Goal: Use online tool/utility: Utilize a website feature to perform a specific function

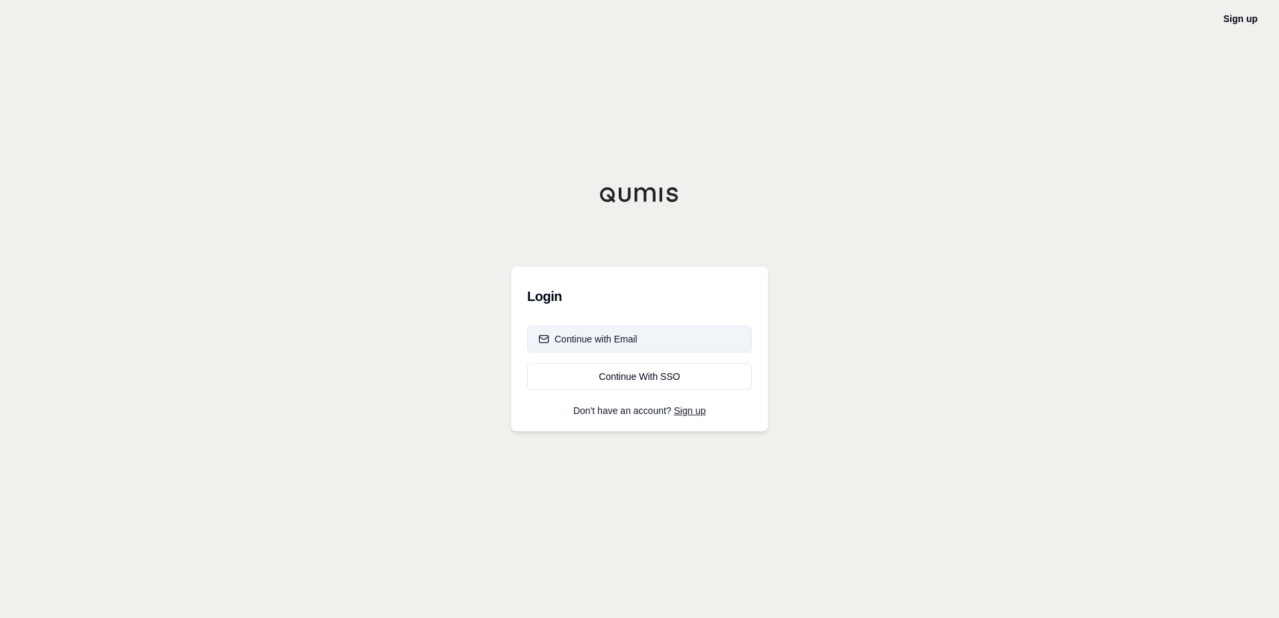
click at [576, 336] on div "Continue with Email" at bounding box center [587, 338] width 99 height 13
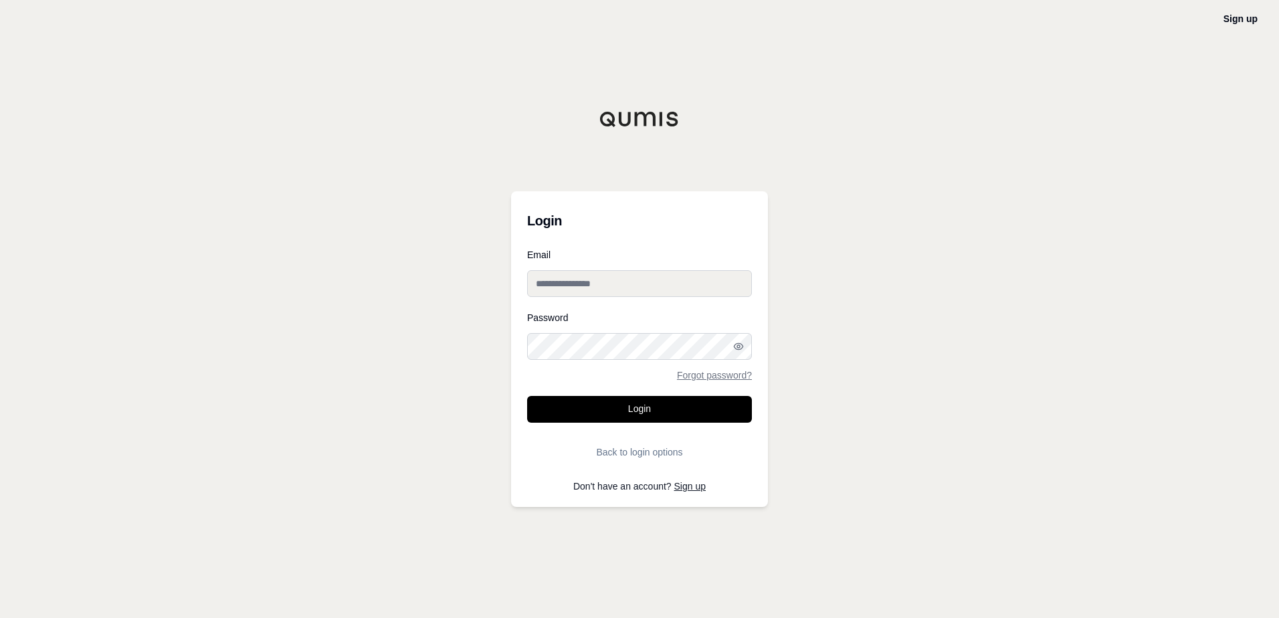
type input "**********"
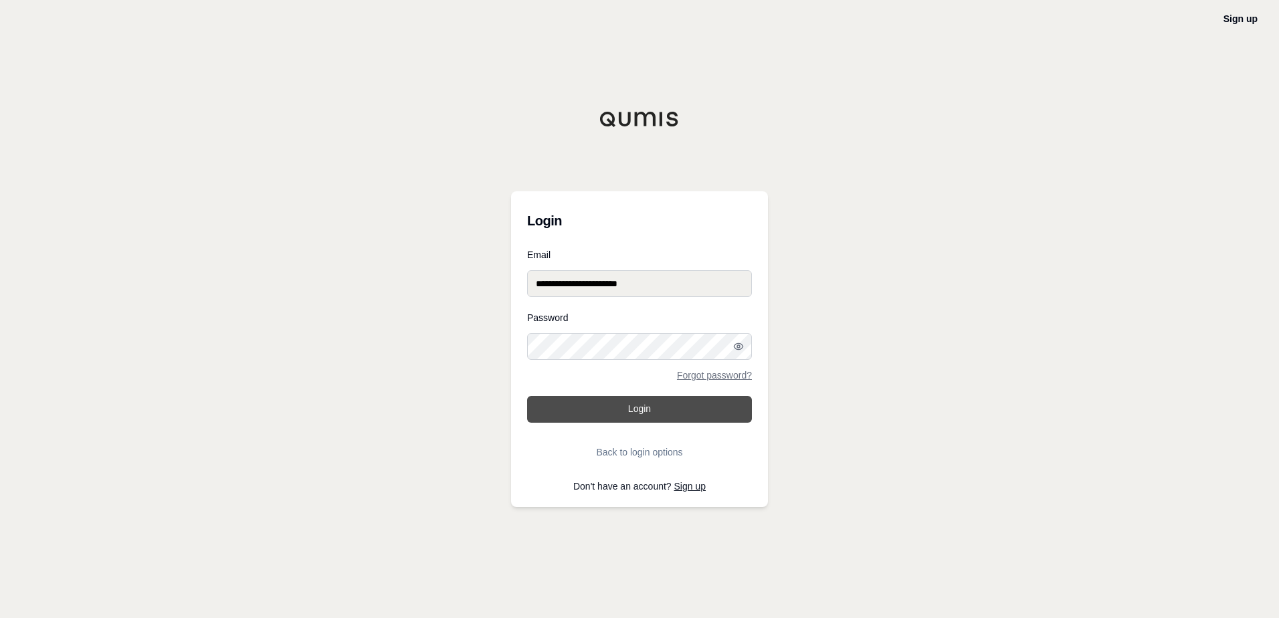
click at [595, 415] on button "Login" at bounding box center [639, 409] width 225 height 27
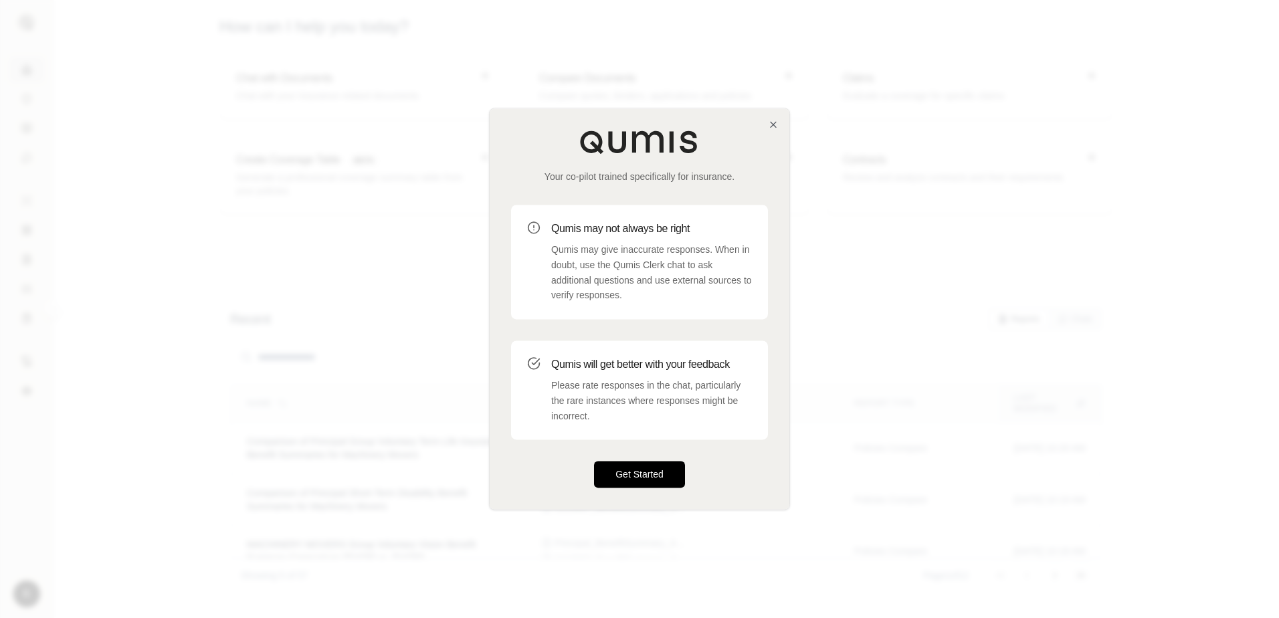
click at [638, 480] on button "Get Started" at bounding box center [639, 474] width 91 height 27
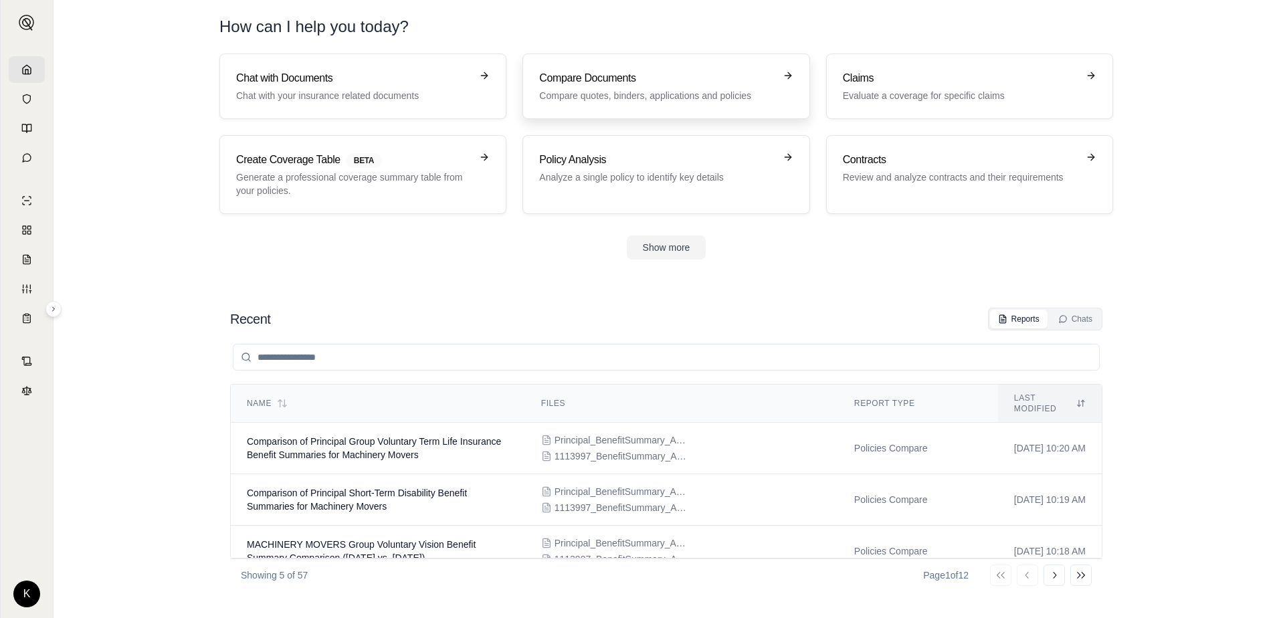
click at [607, 97] on p "Compare quotes, binders, applications and policies" at bounding box center [656, 95] width 235 height 13
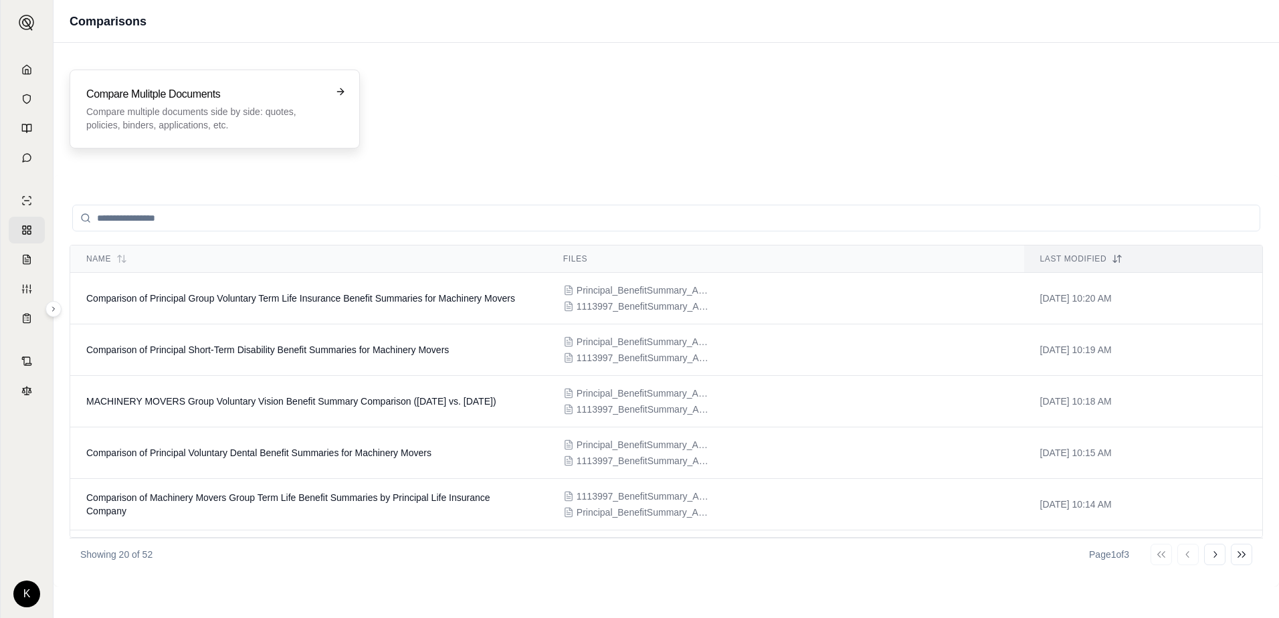
click at [204, 98] on h3 "Compare Mulitple Documents" at bounding box center [205, 94] width 238 height 16
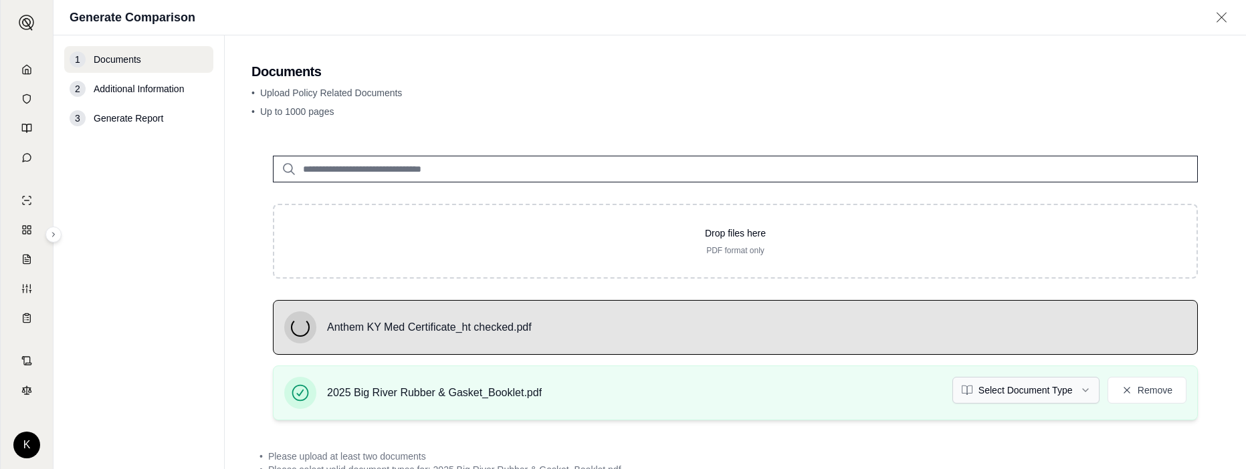
click at [1036, 397] on html "K Generate Comparison 1 Documents 2 Additional Information 3 Generate Report Do…" at bounding box center [623, 234] width 1246 height 469
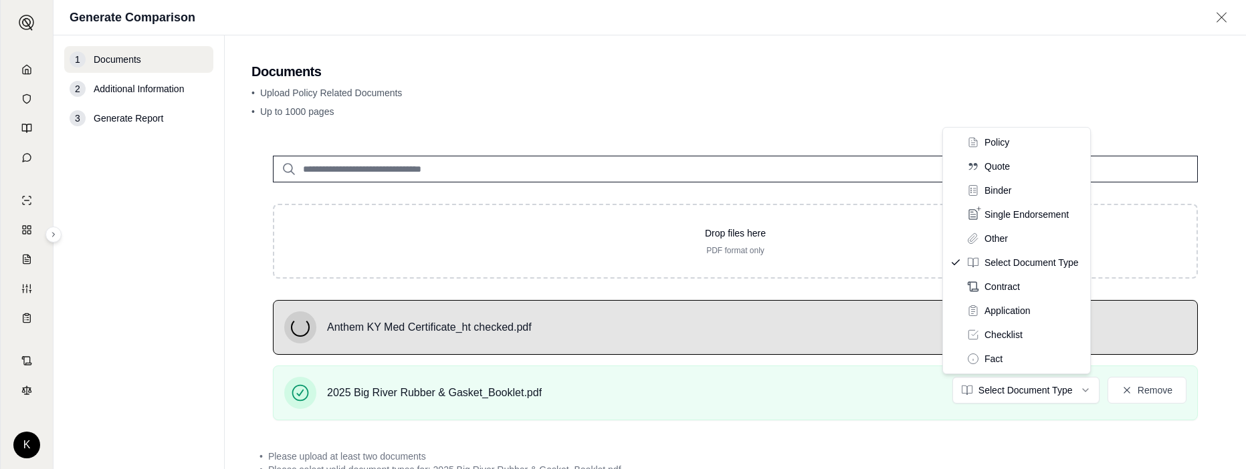
drag, startPoint x: 1028, startPoint y: 142, endPoint x: 1021, endPoint y: 146, distance: 7.8
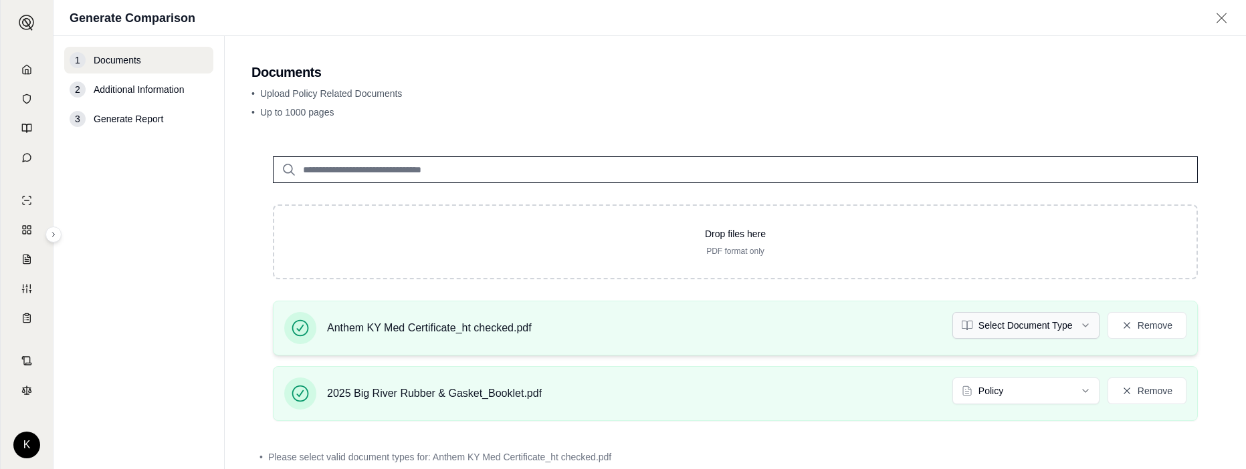
click at [1014, 330] on html "K Generate Comparison 1 Documents 2 Additional Information 3 Generate Report Do…" at bounding box center [623, 234] width 1246 height 469
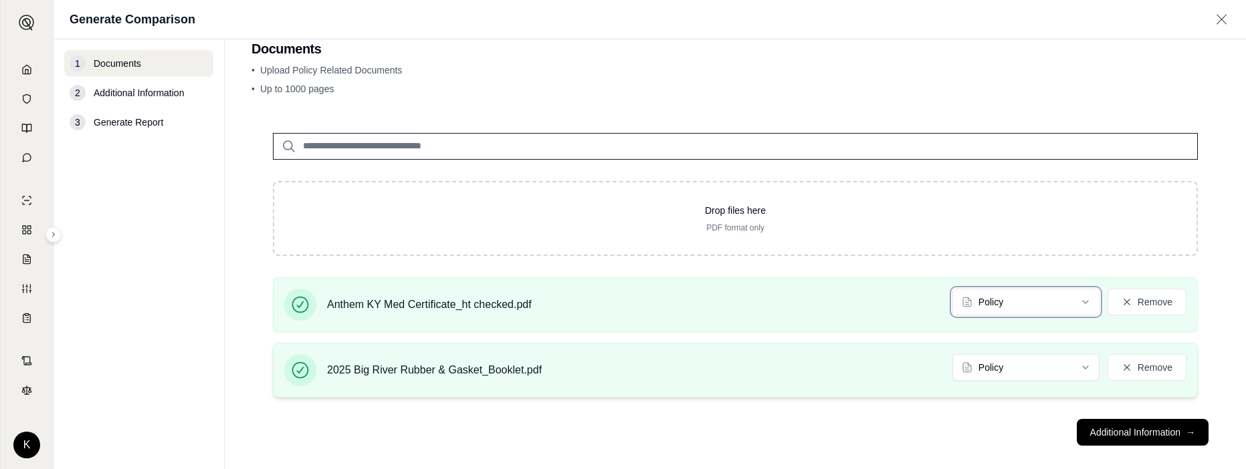
scroll to position [41, 0]
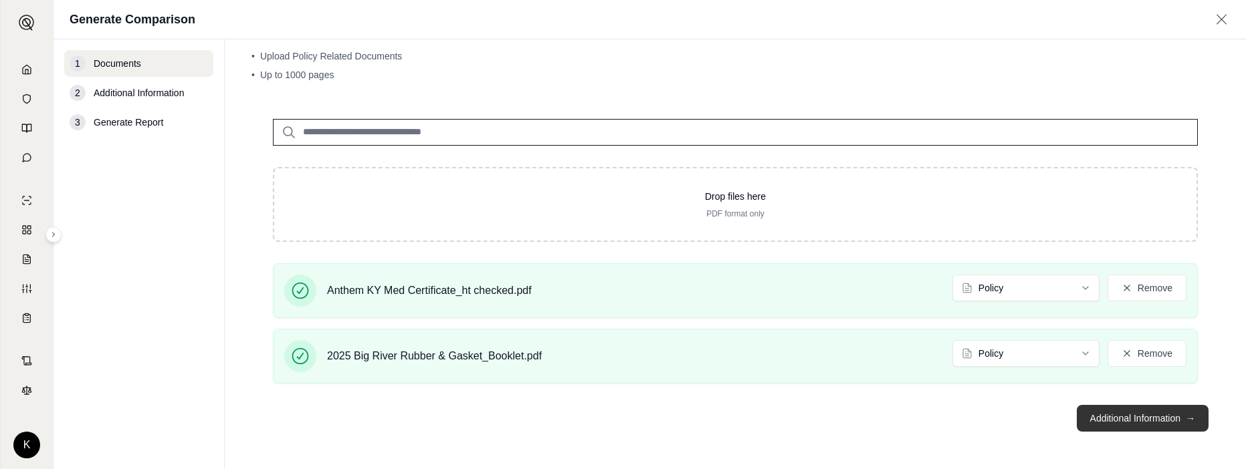
click at [1126, 426] on button "Additional Information →" at bounding box center [1143, 418] width 132 height 27
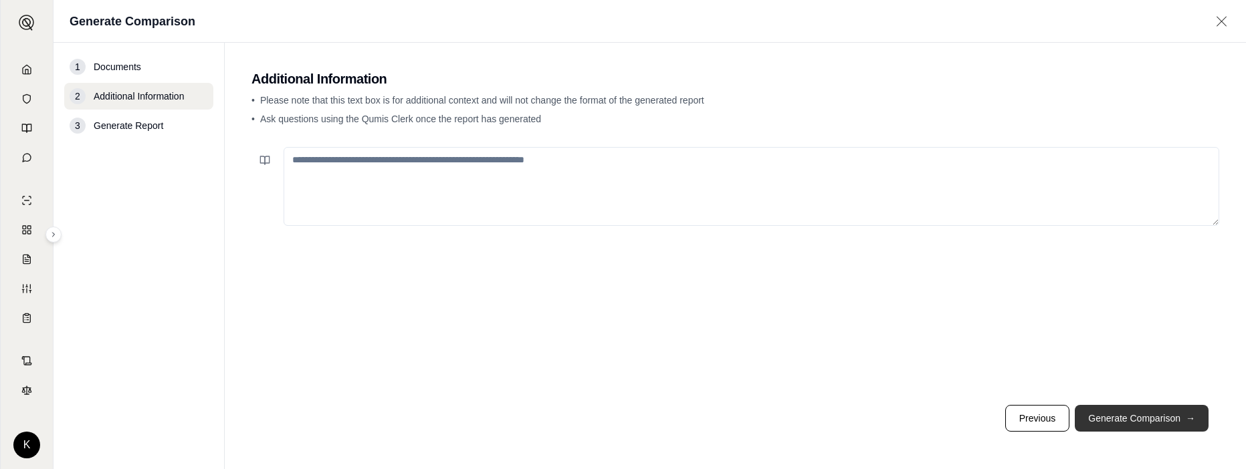
scroll to position [0, 0]
click at [1134, 413] on button "Generate Comparison →" at bounding box center [1142, 418] width 134 height 27
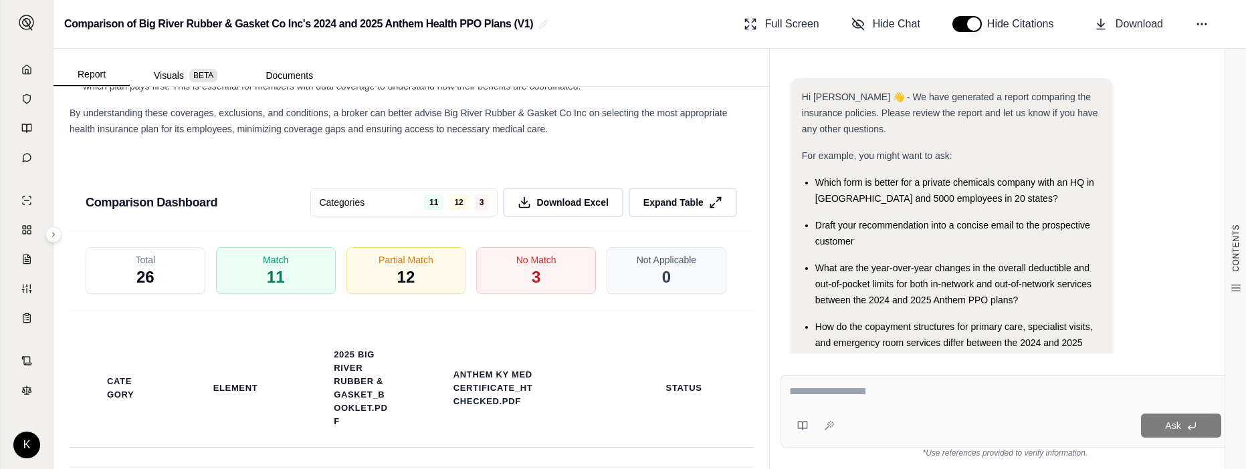
scroll to position [2407, 0]
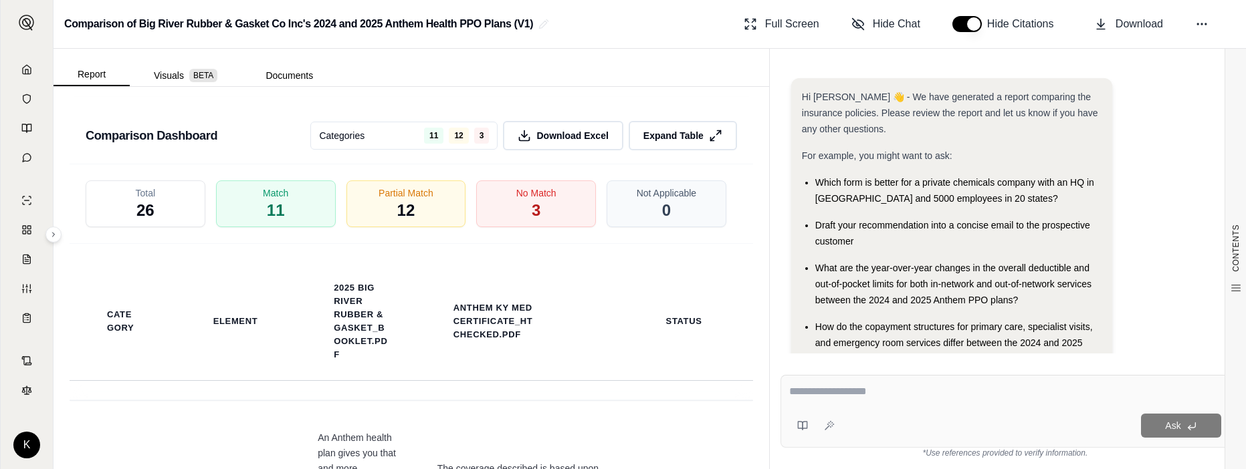
drag, startPoint x: 524, startPoint y: 233, endPoint x: 516, endPoint y: 246, distance: 14.7
click at [522, 227] on div "No Match 3" at bounding box center [536, 204] width 120 height 47
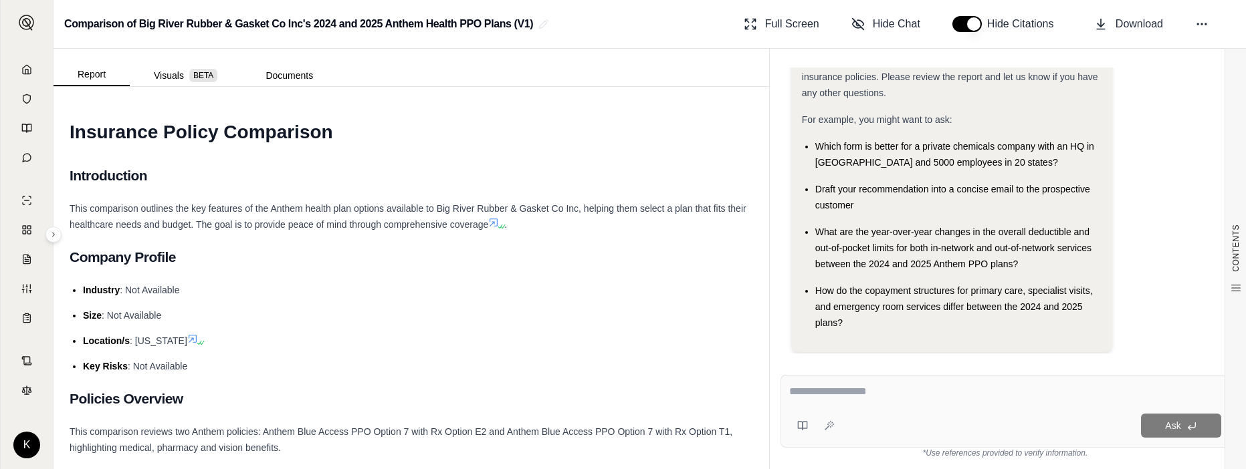
scroll to position [56, 0]
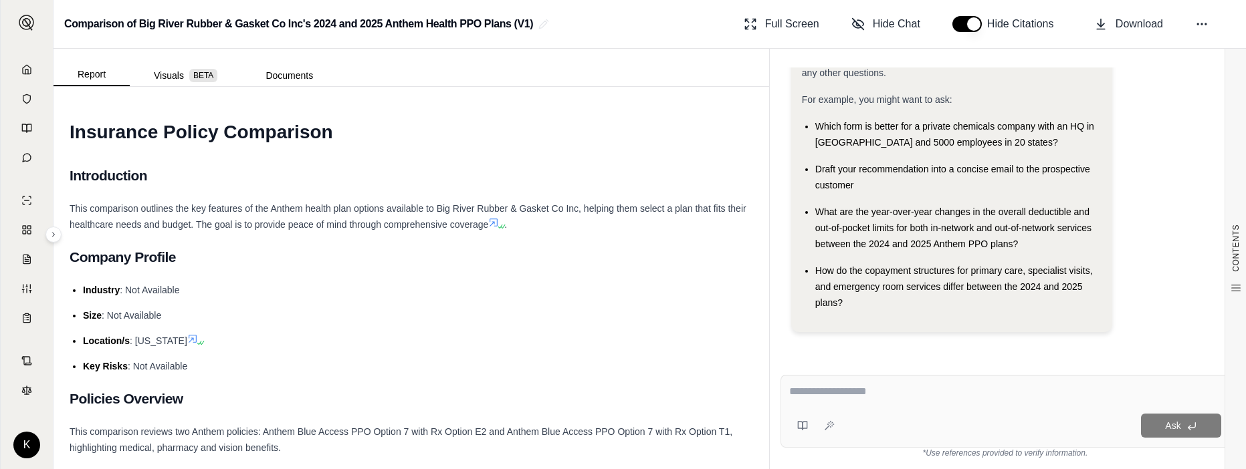
click at [815, 382] on div "Ask" at bounding box center [1004, 411] width 449 height 73
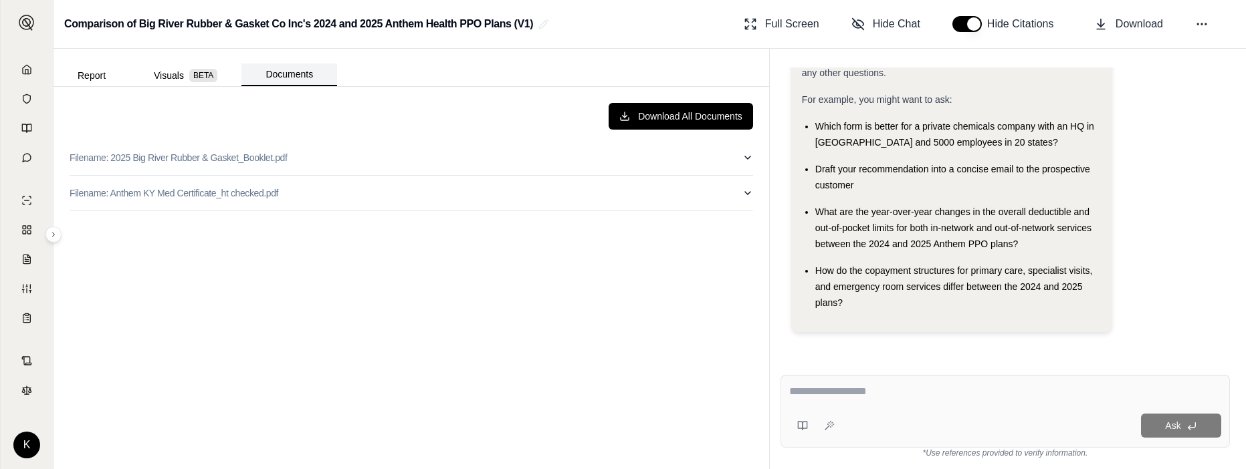
click at [307, 69] on button "Documents" at bounding box center [289, 75] width 96 height 23
click at [39, 65] on link at bounding box center [27, 69] width 36 height 27
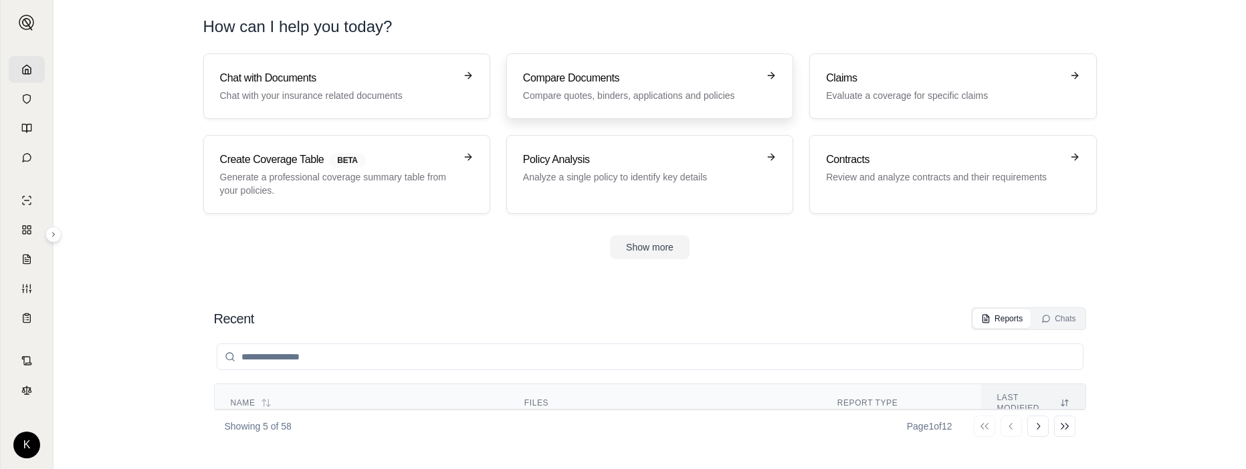
click at [586, 82] on h3 "Compare Documents" at bounding box center [640, 78] width 235 height 16
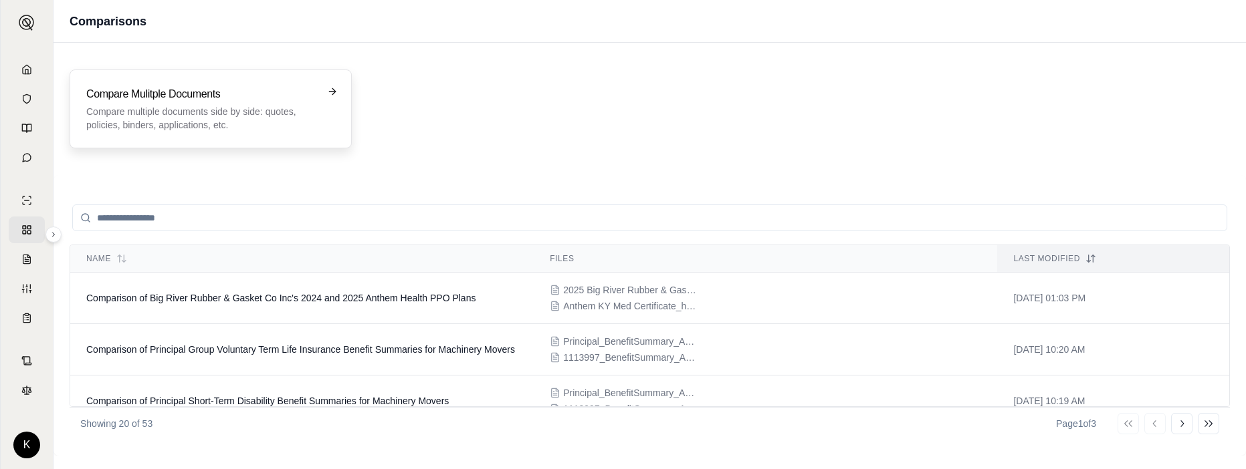
click at [286, 94] on h3 "Compare Mulitple Documents" at bounding box center [201, 94] width 230 height 16
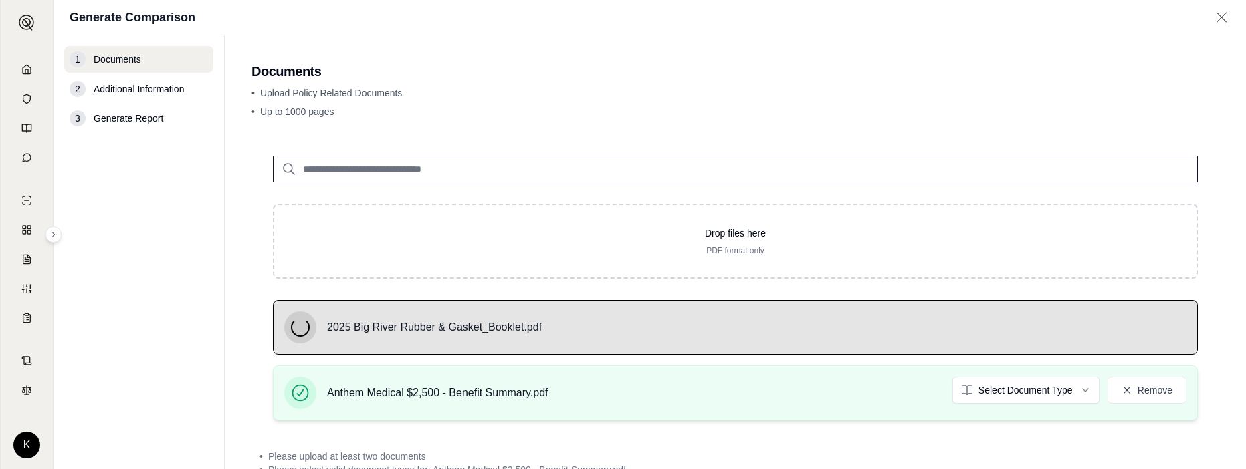
click at [1055, 405] on div "Anthem Medical $2,500 - Benefit Summary.pdf Select Document Type Remove" at bounding box center [735, 393] width 902 height 32
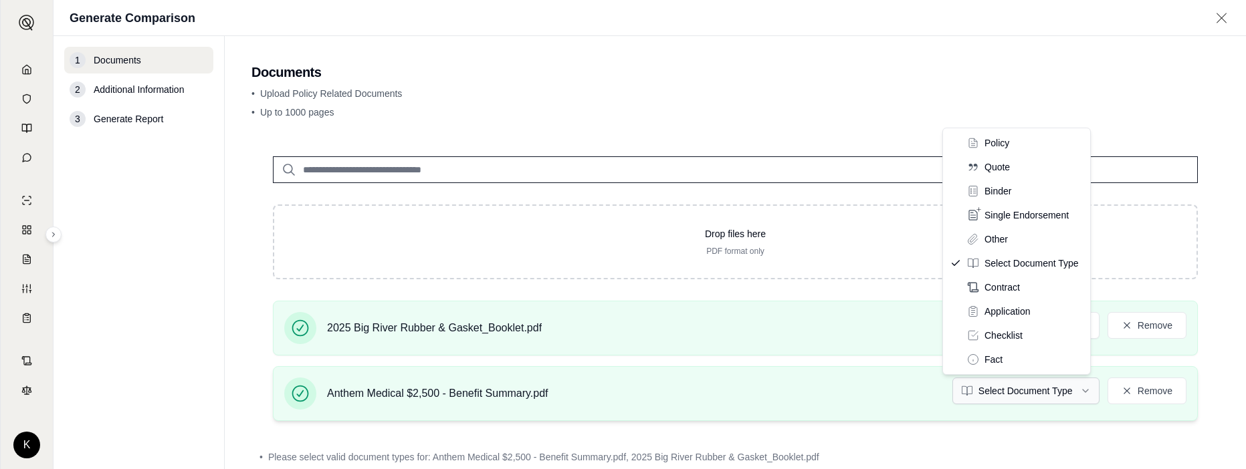
click at [1054, 398] on html "K Generate Comparison 1 Documents 2 Additional Information 3 Generate Report Do…" at bounding box center [623, 234] width 1246 height 469
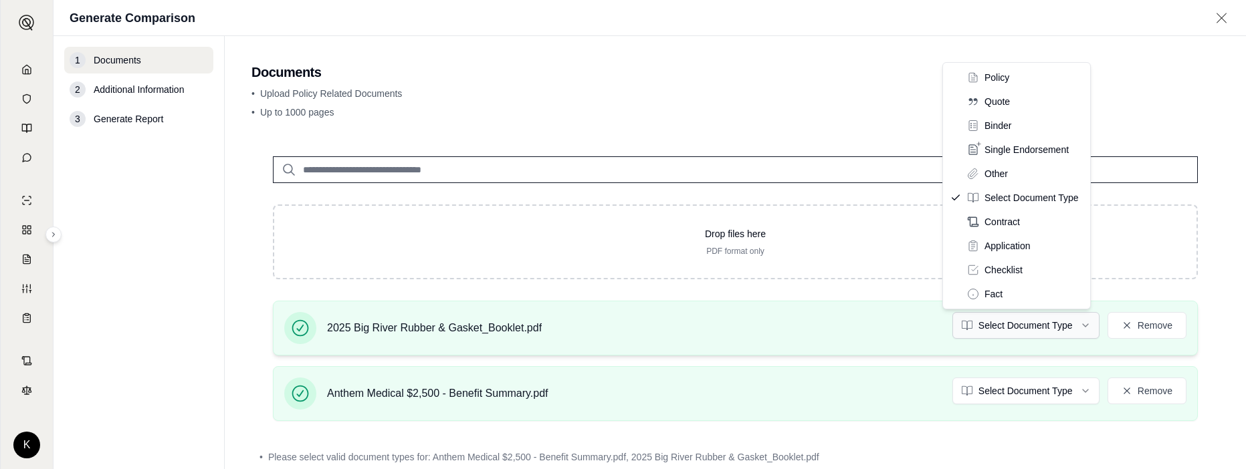
click at [1031, 328] on html "K Generate Comparison 1 Documents 2 Additional Information 3 Generate Report Do…" at bounding box center [623, 234] width 1246 height 469
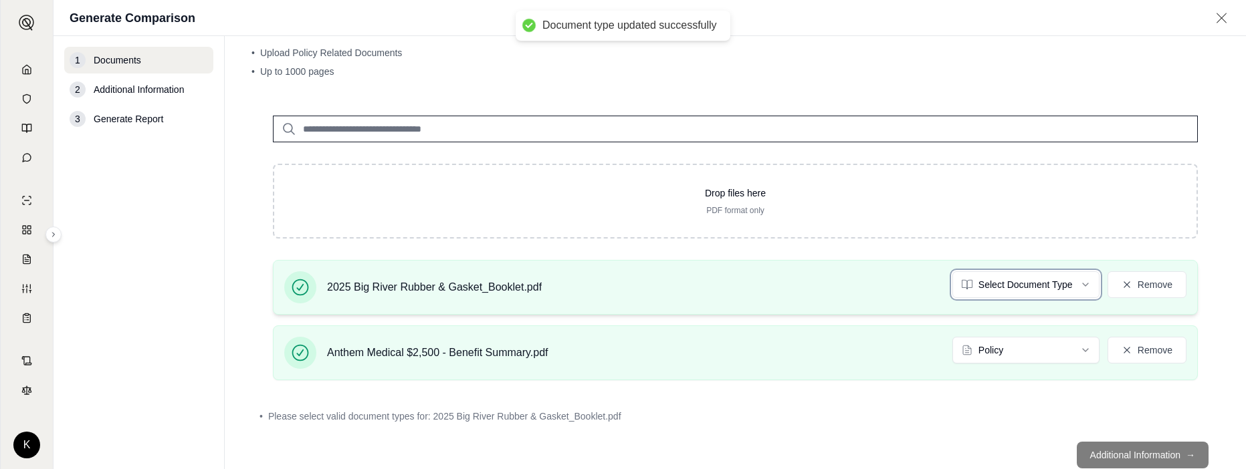
scroll to position [41, 0]
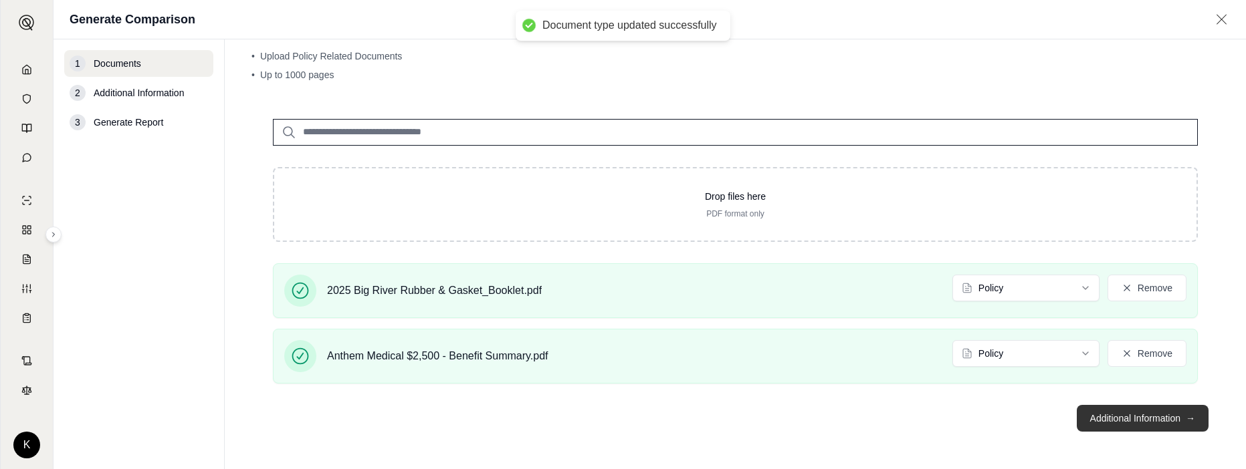
click at [1108, 421] on button "Additional Information →" at bounding box center [1143, 418] width 132 height 27
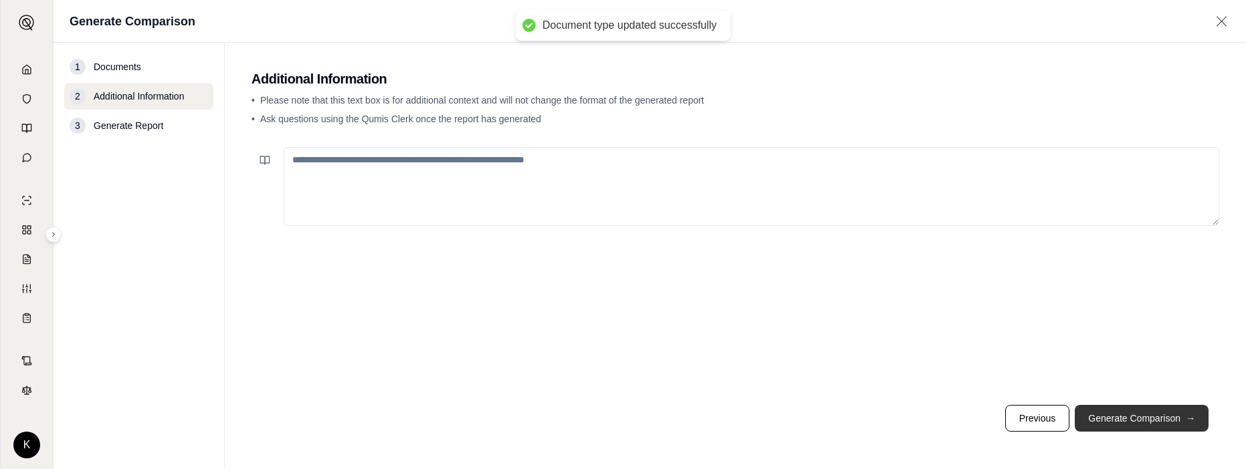
scroll to position [0, 0]
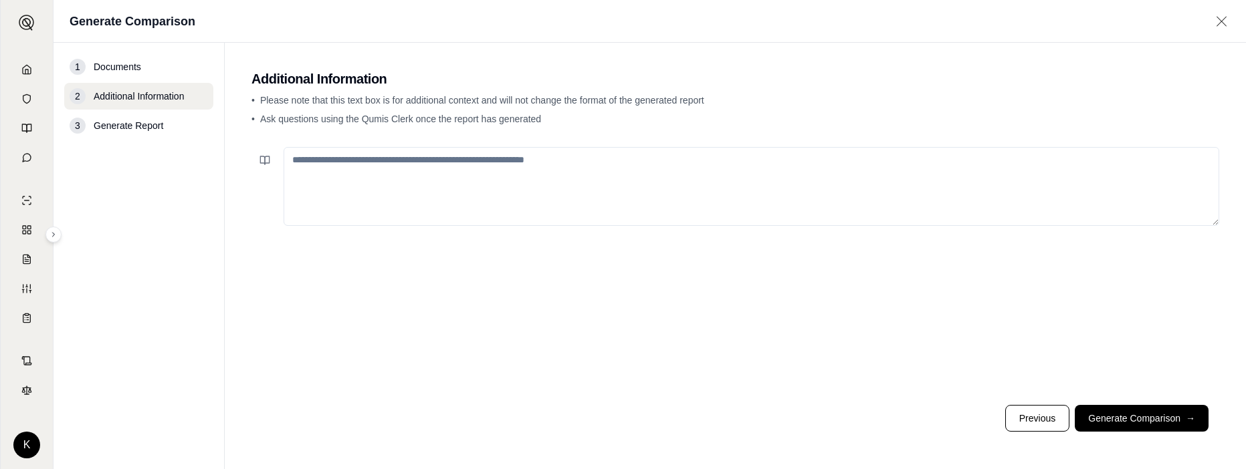
click at [525, 199] on textarea at bounding box center [752, 186] width 936 height 79
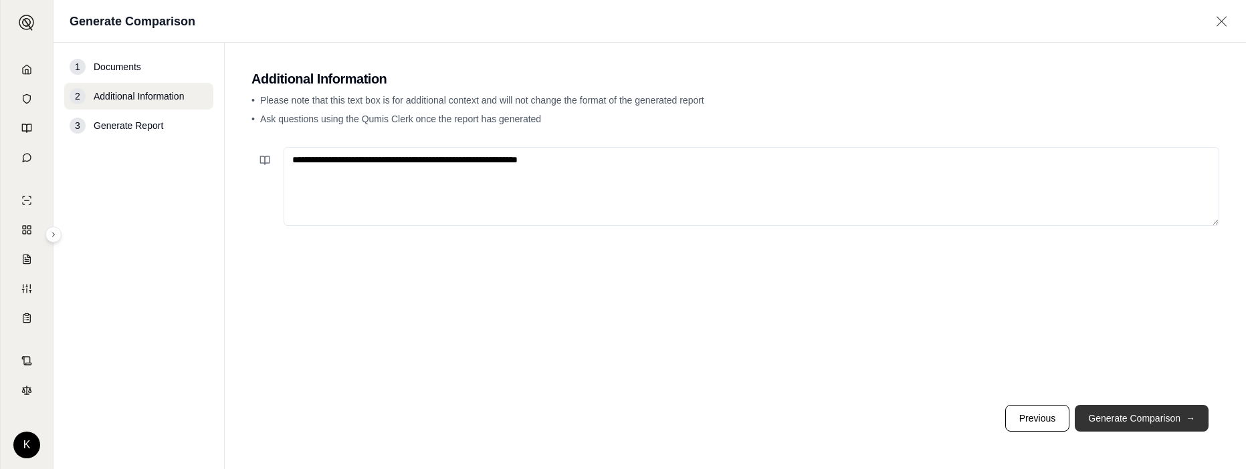
type textarea "**********"
click at [1179, 412] on button "Generate Comparison →" at bounding box center [1142, 418] width 134 height 27
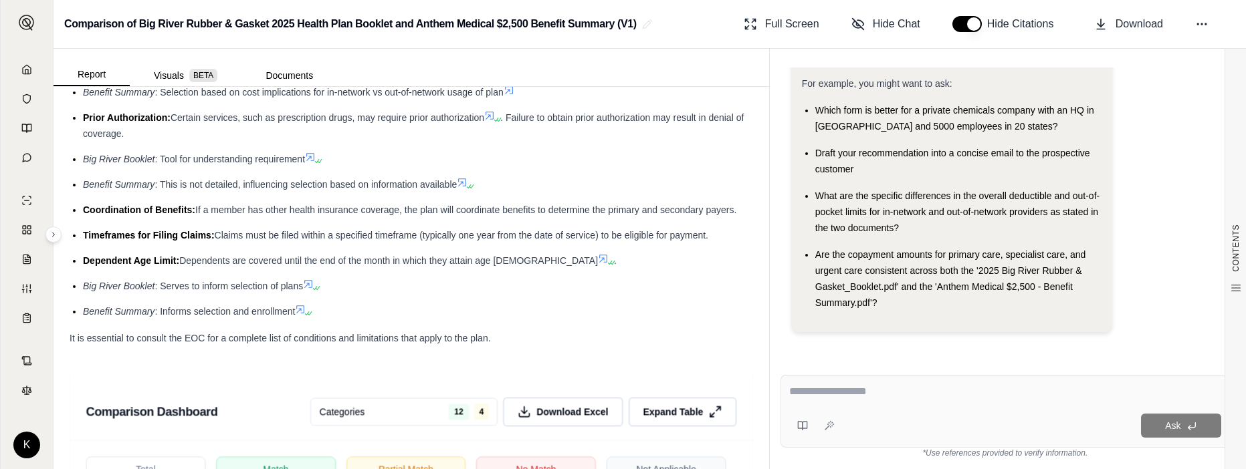
scroll to position [2541, 0]
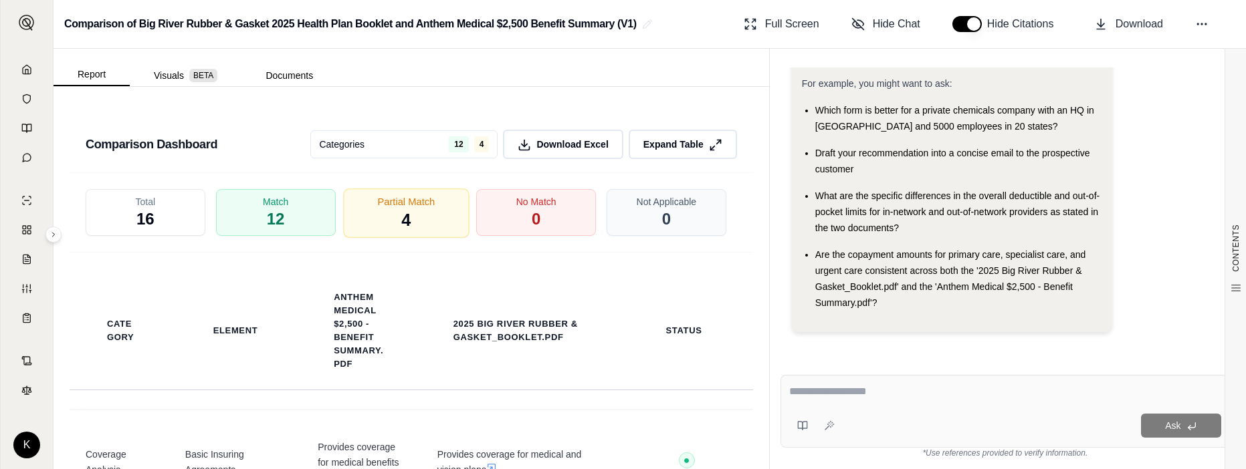
click at [424, 238] on div "Partial Match 4" at bounding box center [406, 213] width 126 height 49
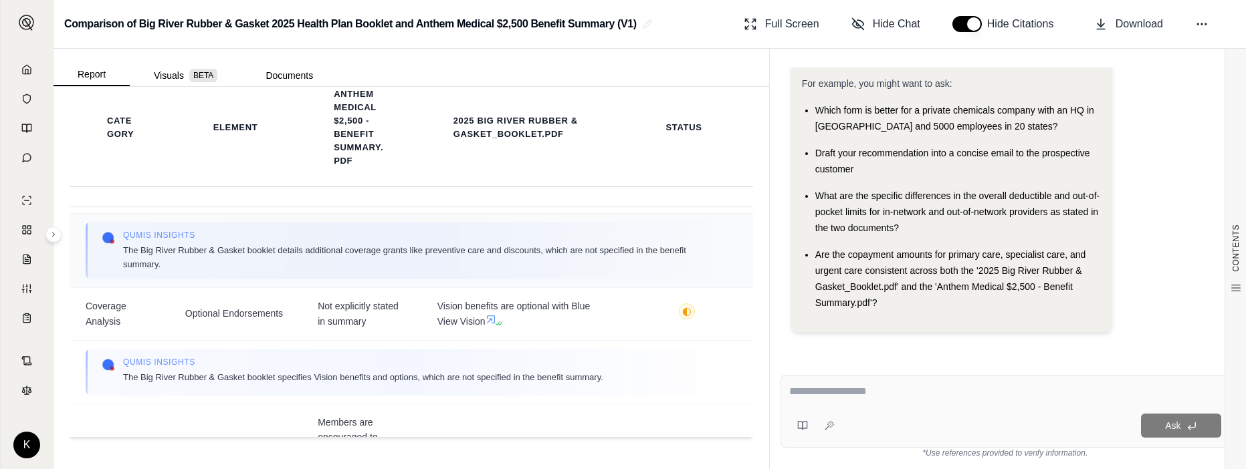
scroll to position [455, 0]
